Goal: Find specific page/section: Find specific page/section

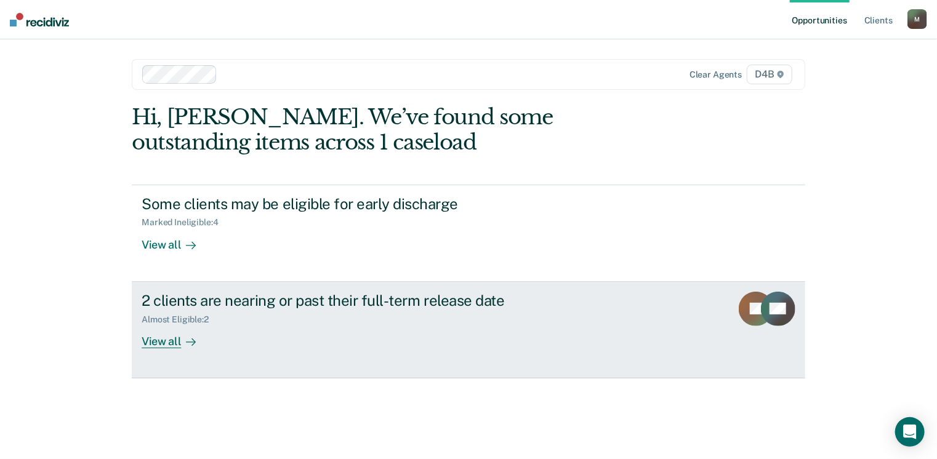
click at [177, 346] on div "View all" at bounding box center [176, 337] width 69 height 24
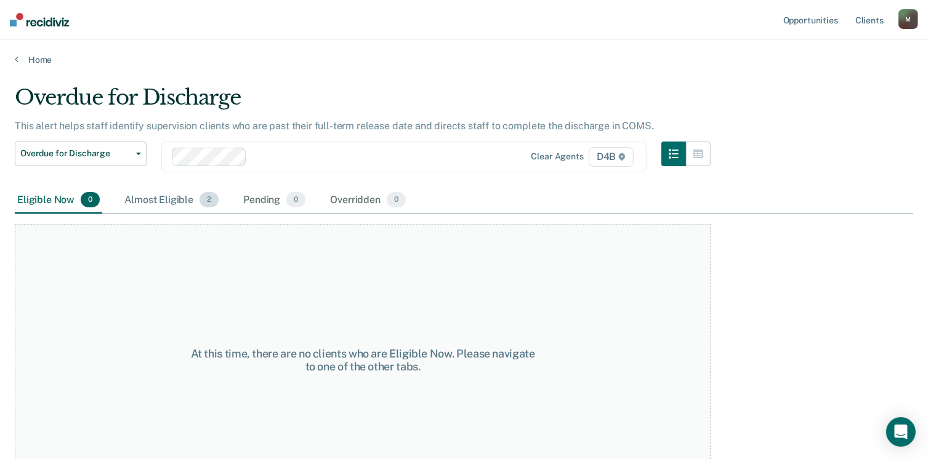
click at [171, 200] on div "Almost Eligible 2" at bounding box center [171, 200] width 99 height 27
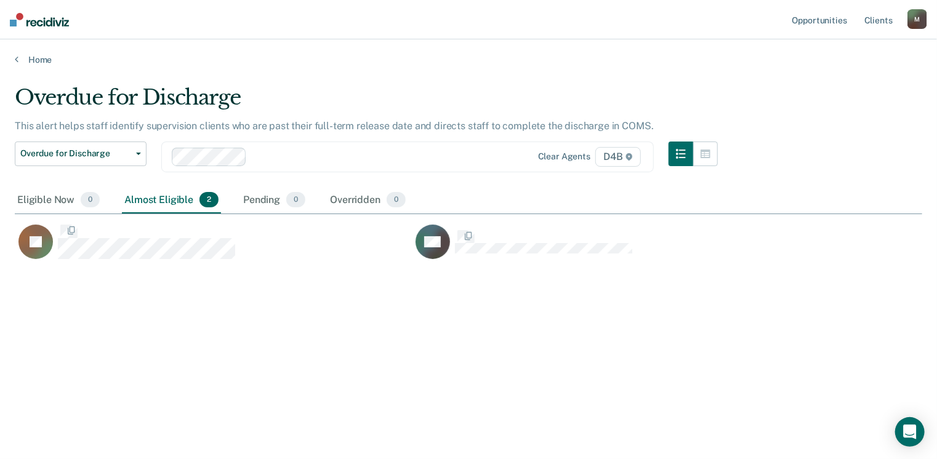
scroll to position [273, 899]
click at [44, 204] on div "Eligible Now 0" at bounding box center [58, 200] width 87 height 27
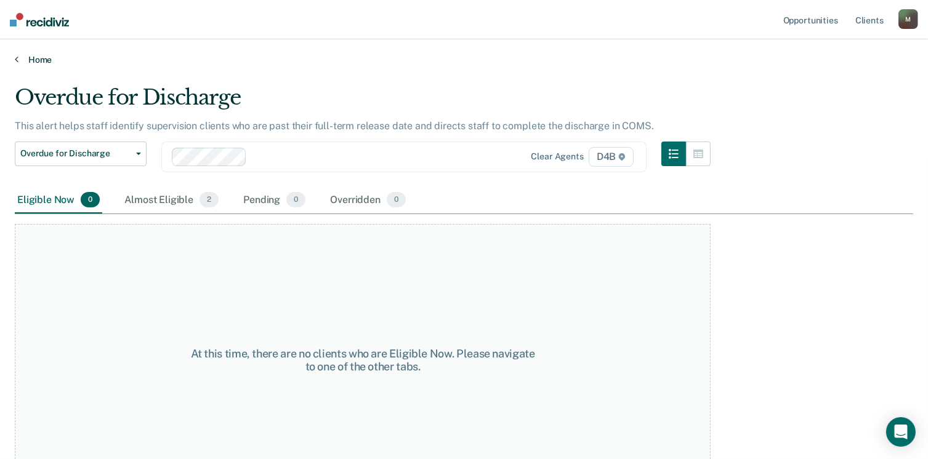
click at [48, 62] on link "Home" at bounding box center [464, 59] width 899 height 11
